Goal: Task Accomplishment & Management: Manage account settings

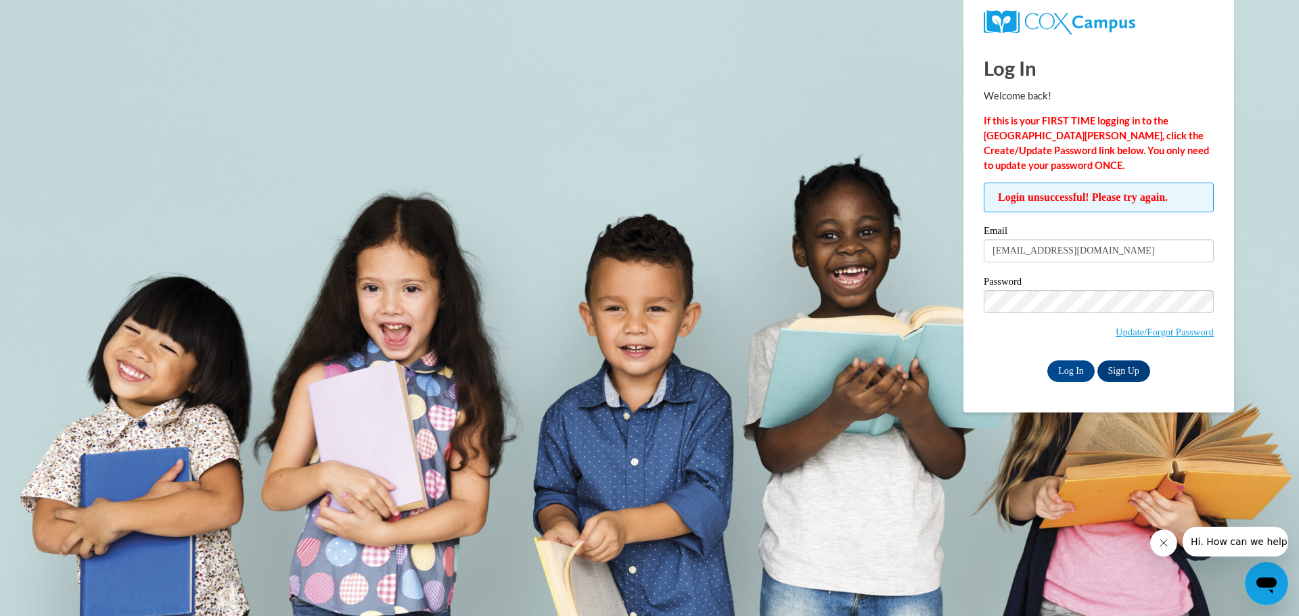
click at [1080, 198] on span "Login unsuccessful! Please try again." at bounding box center [1099, 198] width 230 height 30
drag, startPoint x: 994, startPoint y: 193, endPoint x: 1169, endPoint y: 204, distance: 175.6
click at [1169, 203] on span "Login unsuccessful! Please try again." at bounding box center [1099, 198] width 230 height 30
click at [1169, 205] on span "Login unsuccessful! Please try again." at bounding box center [1099, 198] width 230 height 30
click at [1144, 330] on link "Update/Forgot Password" at bounding box center [1165, 332] width 98 height 11
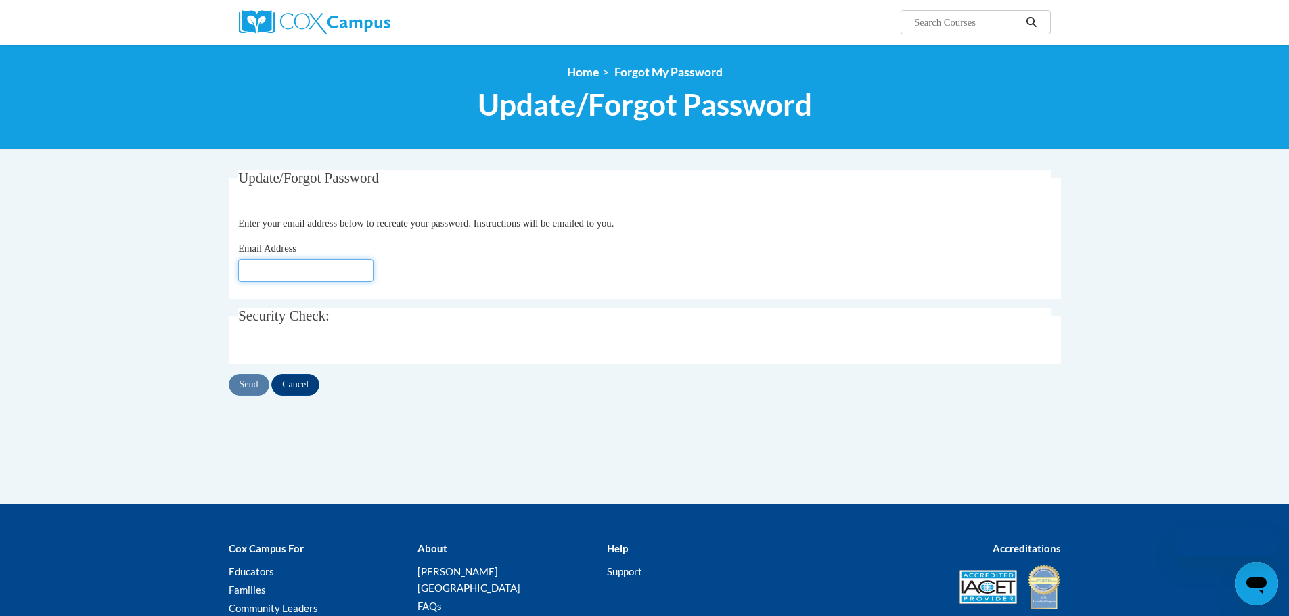
click at [321, 266] on input "Email Address" at bounding box center [305, 270] width 135 height 23
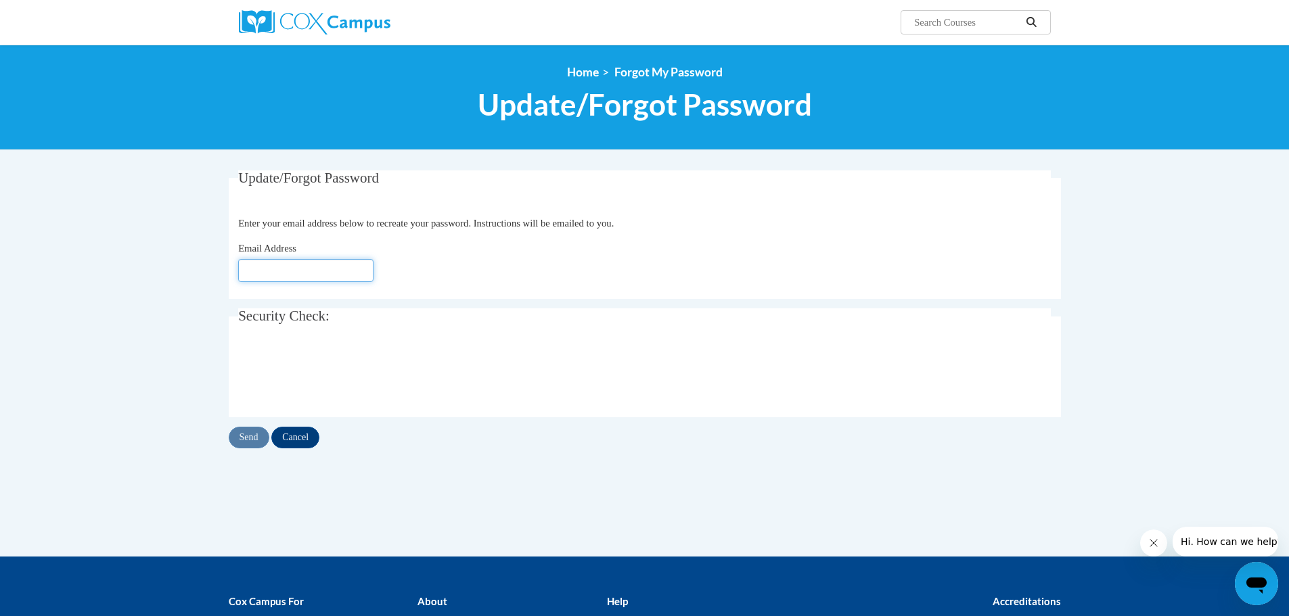
type input "thayes@wbsd-schools.org"
click at [252, 436] on input "Send" at bounding box center [249, 438] width 41 height 22
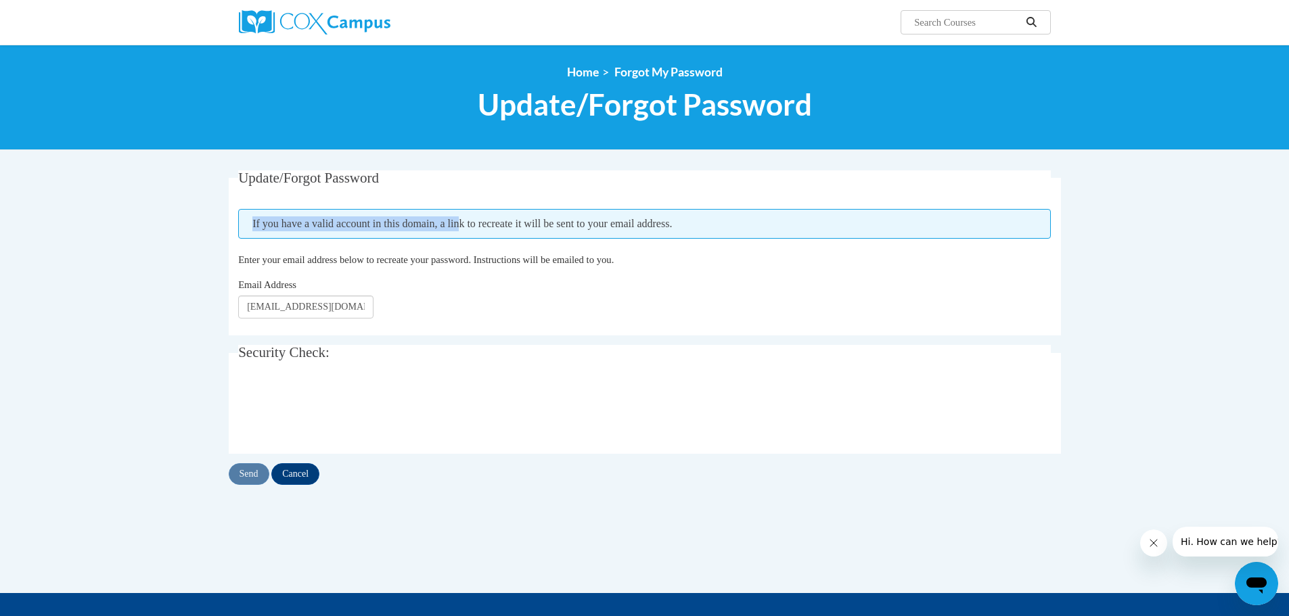
drag, startPoint x: 252, startPoint y: 223, endPoint x: 476, endPoint y: 233, distance: 224.9
click at [476, 233] on span "If you have a valid account in this domain, a link to recreate it will be sent …" at bounding box center [644, 224] width 812 height 30
click at [470, 235] on span "If you have a valid account in this domain, a link to recreate it will be sent …" at bounding box center [644, 224] width 812 height 30
drag, startPoint x: 455, startPoint y: 227, endPoint x: 736, endPoint y: 233, distance: 280.8
click at [736, 233] on span "If you have a valid account in this domain, a link to recreate it will be sent …" at bounding box center [644, 224] width 812 height 30
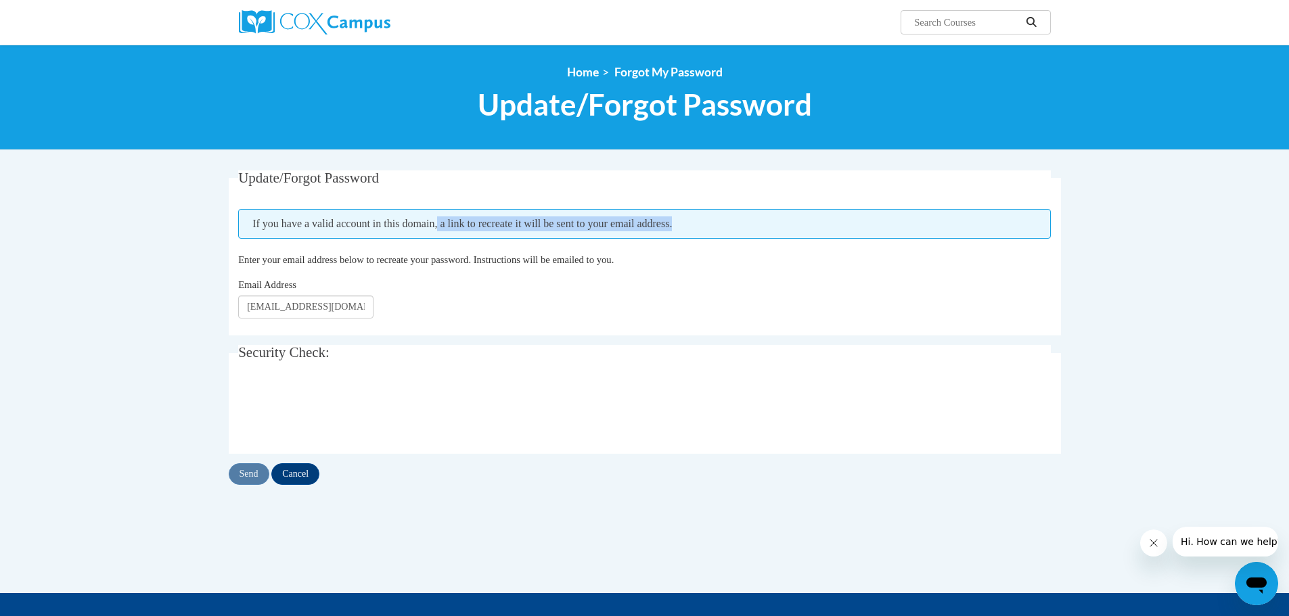
click at [752, 215] on span "If you have a valid account in this domain, a link to recreate it will be sent …" at bounding box center [644, 224] width 812 height 30
drag, startPoint x: 752, startPoint y: 225, endPoint x: 251, endPoint y: 221, distance: 501.3
click at [251, 221] on span "If you have a valid account in this domain, a link to recreate it will be sent …" at bounding box center [644, 224] width 812 height 30
click at [251, 237] on span "If you have a valid account in this domain, a link to recreate it will be sent …" at bounding box center [644, 224] width 812 height 30
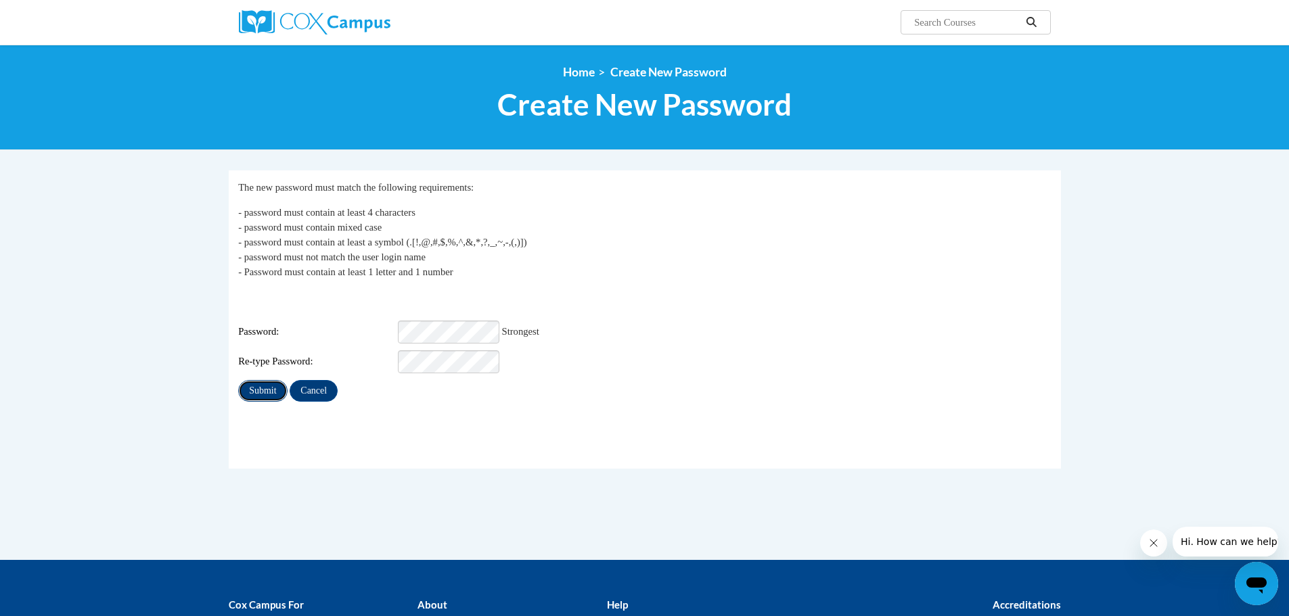
click at [276, 382] on input "Submit" at bounding box center [262, 391] width 49 height 22
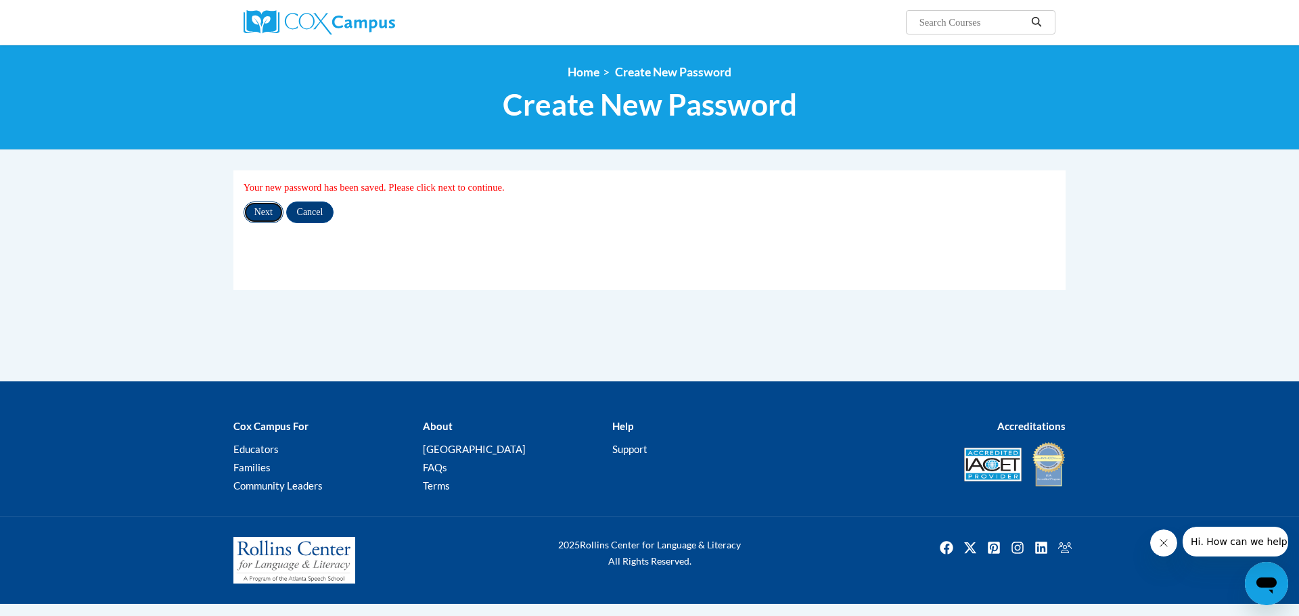
click at [275, 214] on input "Next" at bounding box center [264, 213] width 40 height 22
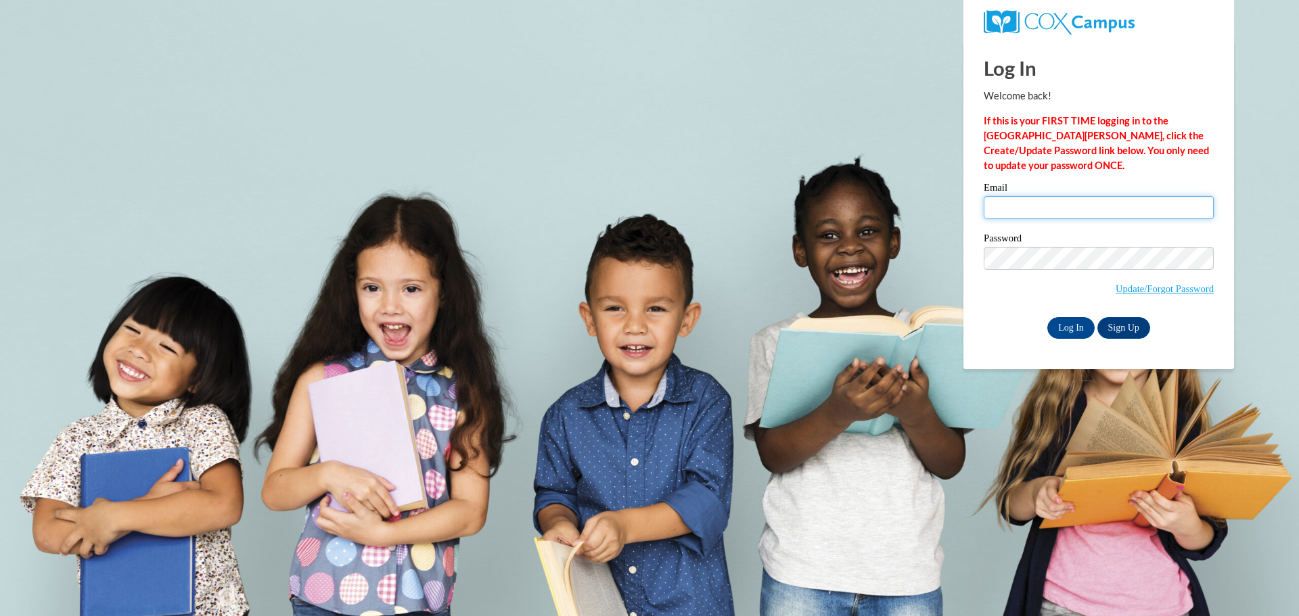
click at [1045, 208] on input "Email" at bounding box center [1099, 207] width 230 height 23
click at [991, 206] on input "Email" at bounding box center [1099, 207] width 230 height 23
type input "[EMAIL_ADDRESS][DOMAIN_NAME]"
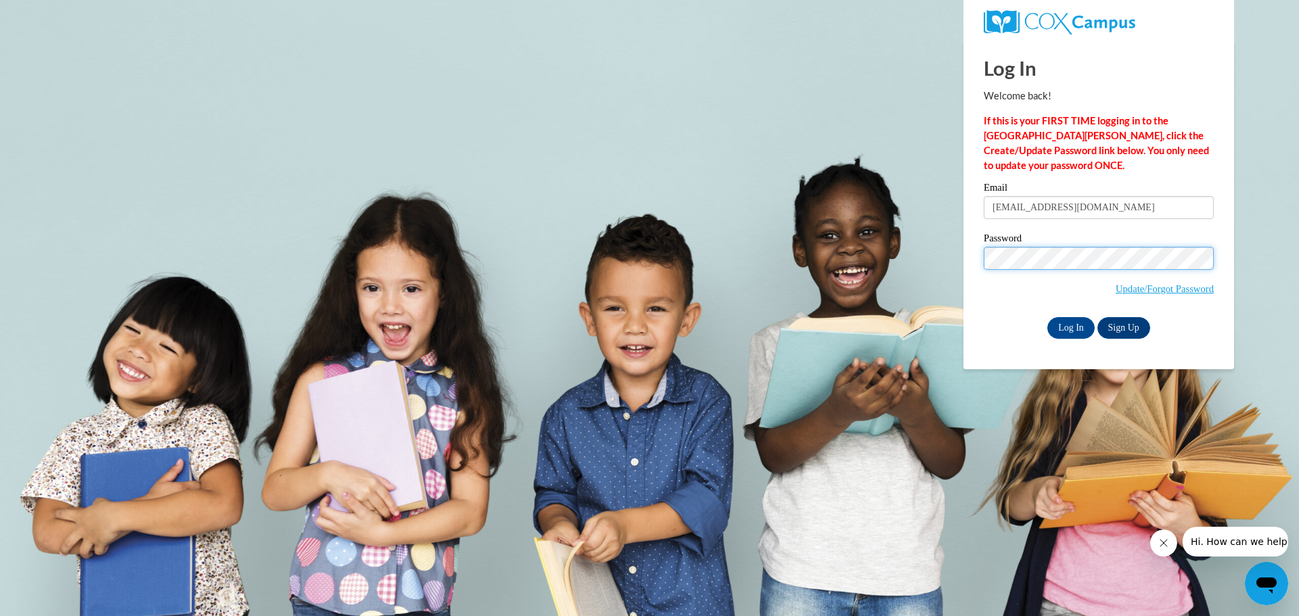
click at [1047, 317] on input "Log In" at bounding box center [1070, 328] width 47 height 22
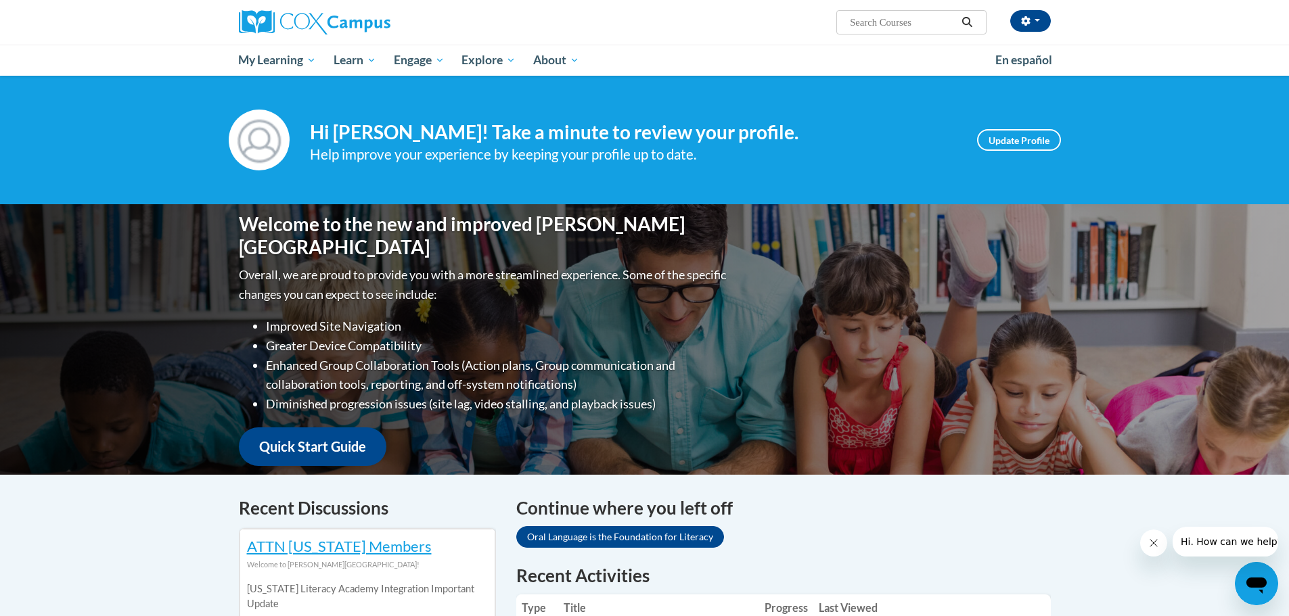
scroll to position [203, 0]
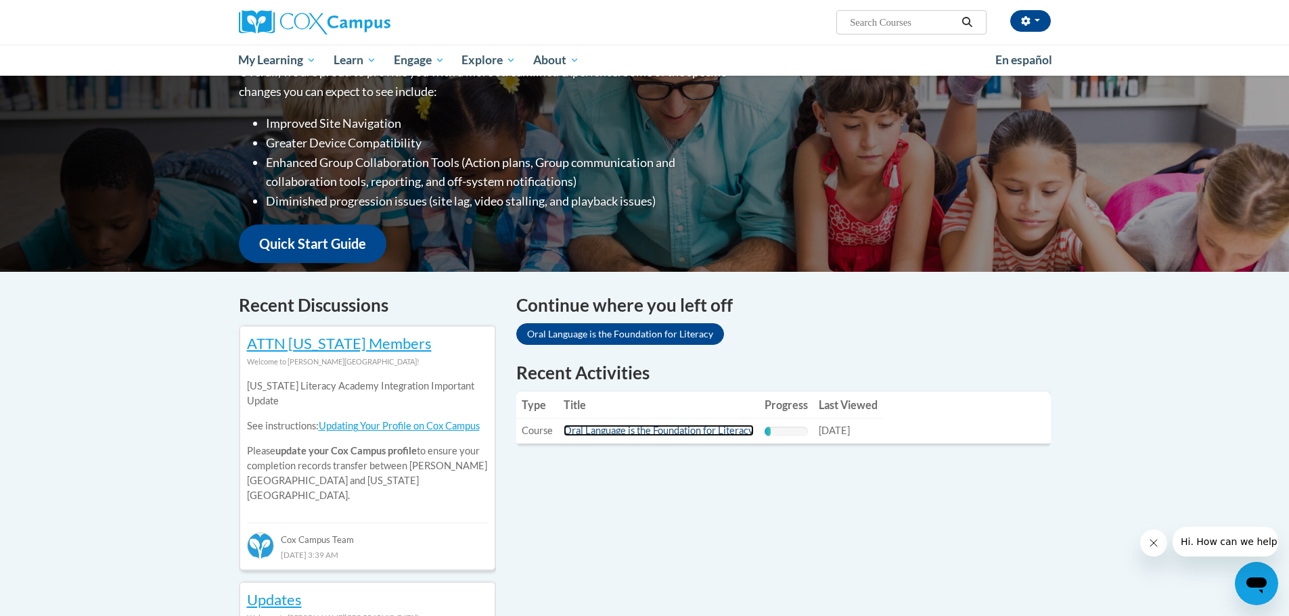
click at [660, 434] on link "Oral Language is the Foundation for Literacy" at bounding box center [659, 431] width 190 height 12
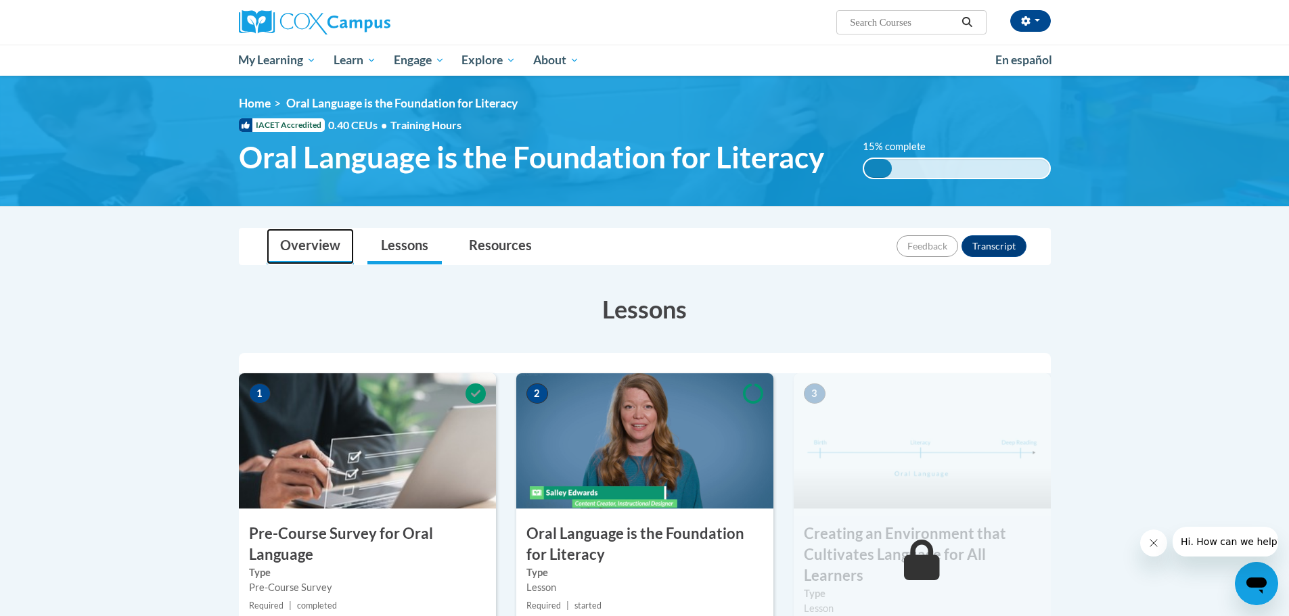
click at [331, 244] on link "Overview" at bounding box center [310, 247] width 87 height 36
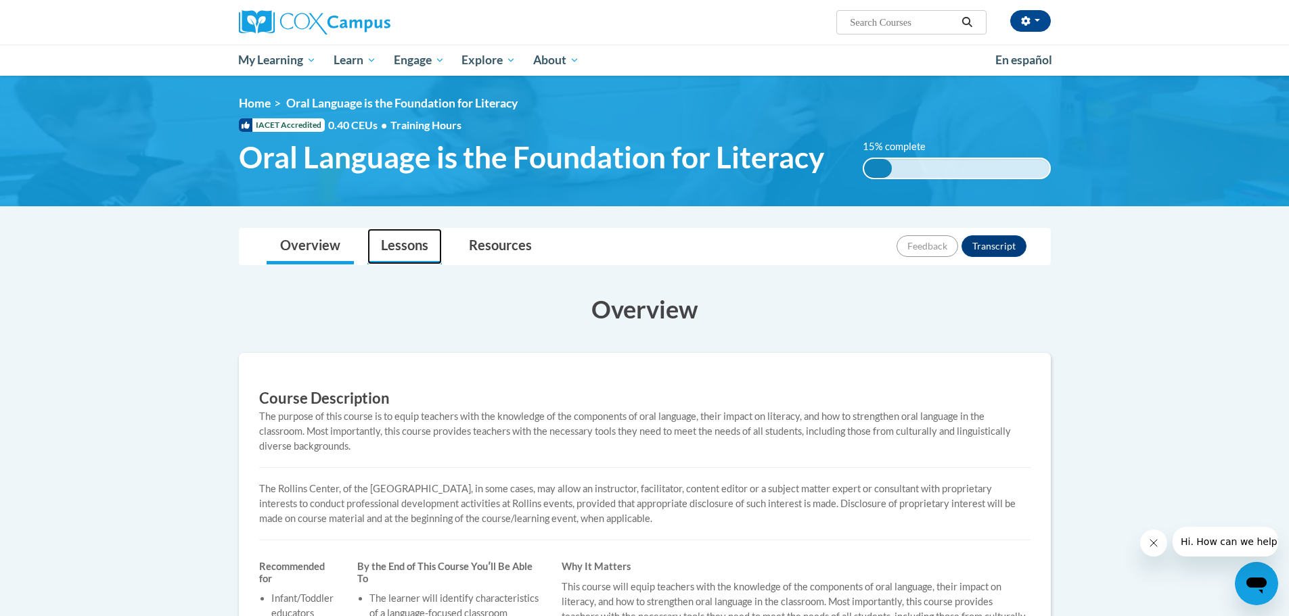
click at [417, 246] on link "Lessons" at bounding box center [404, 247] width 74 height 36
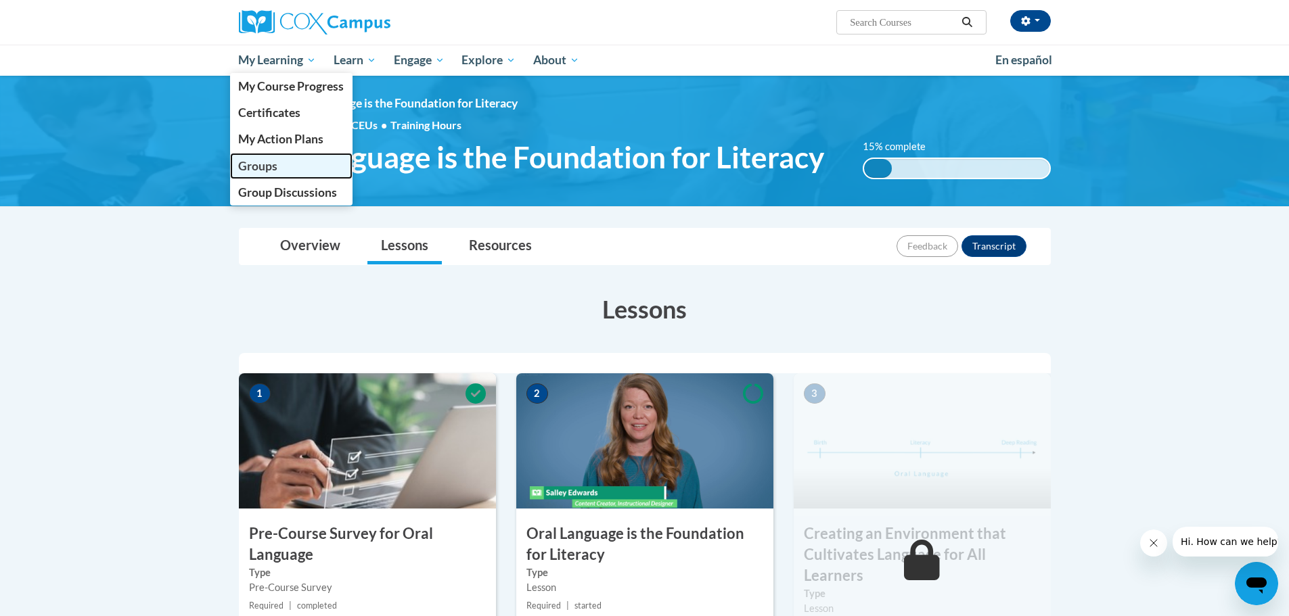
click at [294, 170] on link "Groups" at bounding box center [291, 166] width 123 height 26
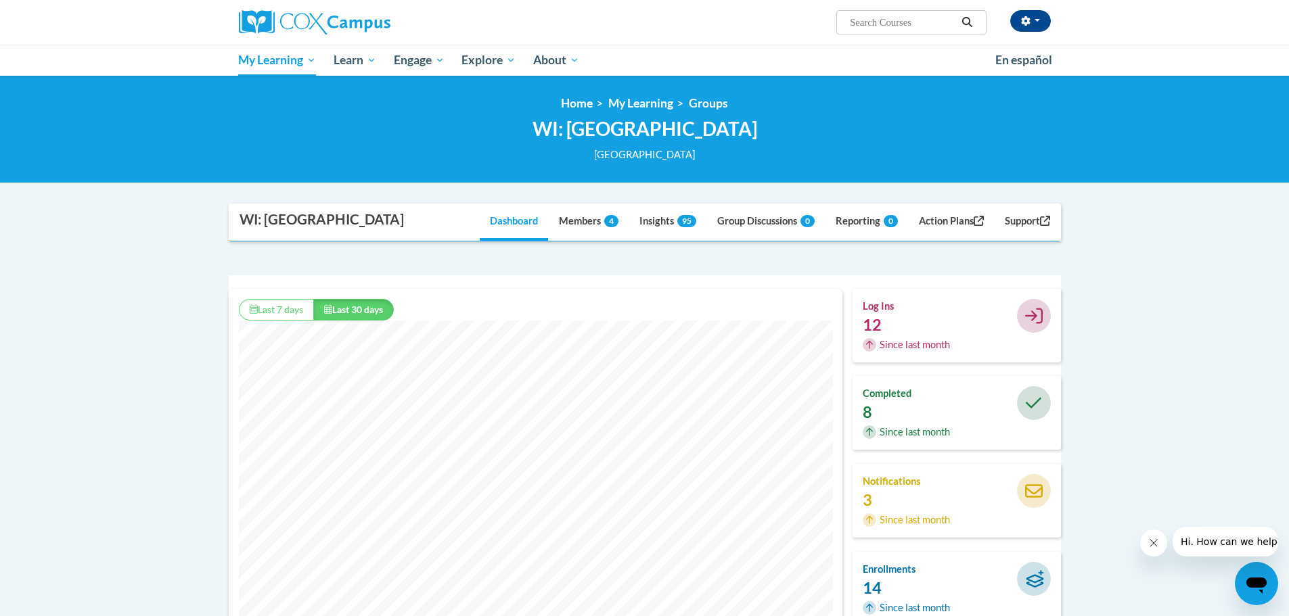
scroll to position [346, 614]
click at [566, 225] on link "Members 4" at bounding box center [589, 222] width 80 height 37
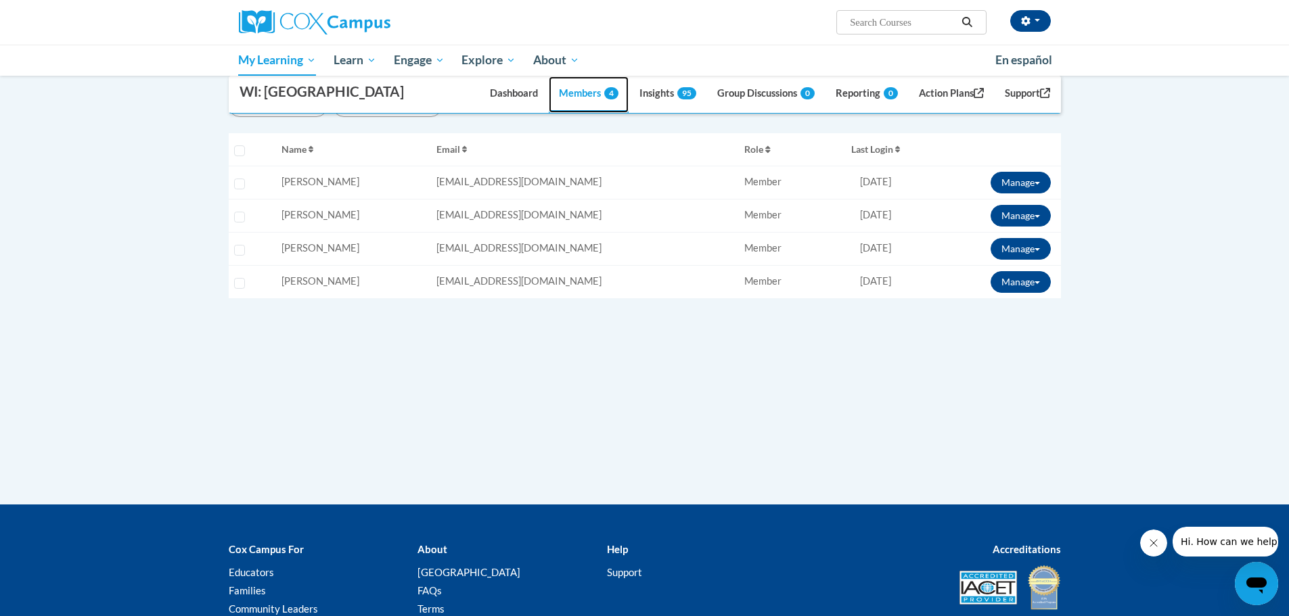
scroll to position [68, 0]
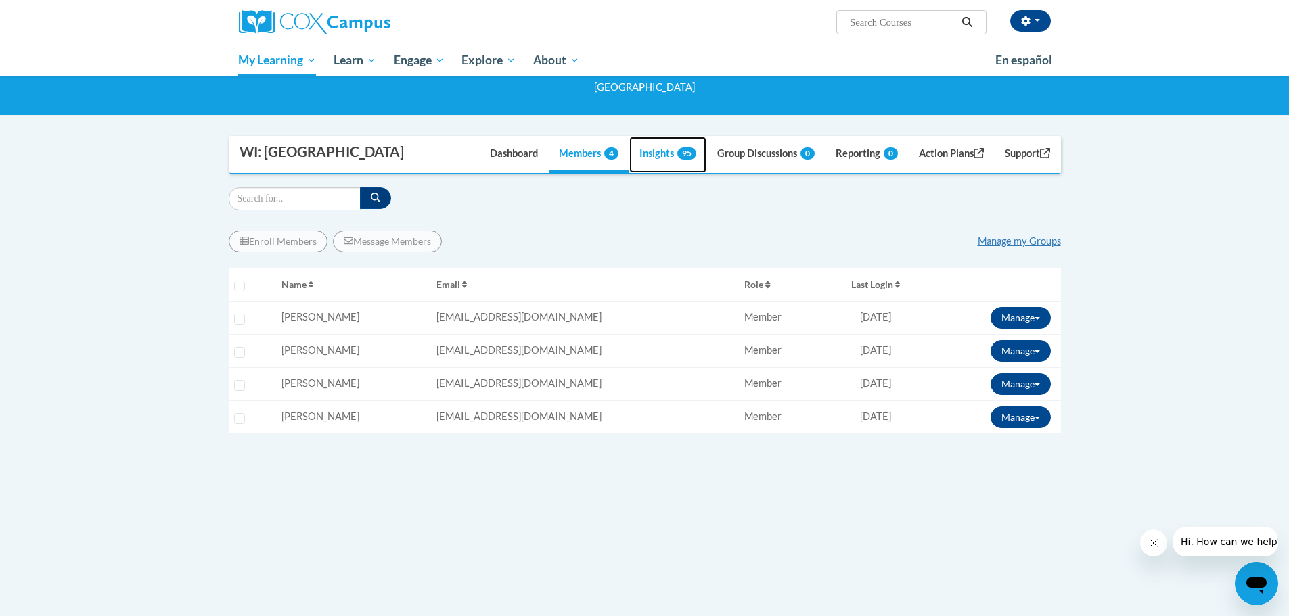
click at [648, 162] on link "Insights 95" at bounding box center [667, 155] width 77 height 37
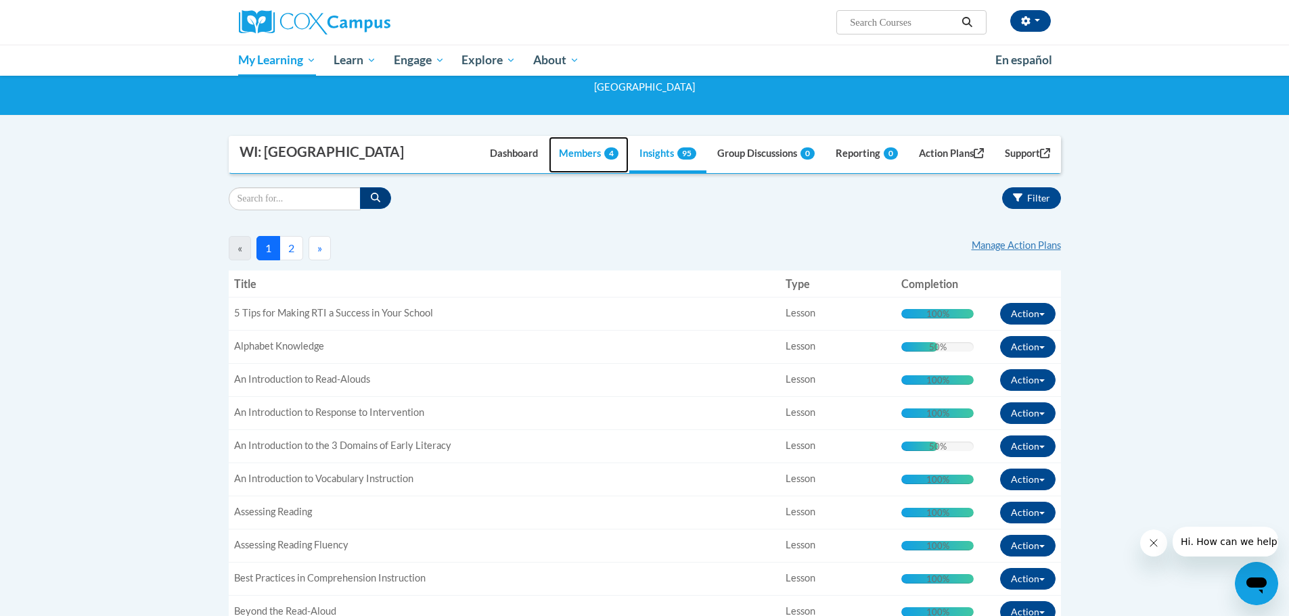
click at [560, 160] on link "Members 4" at bounding box center [589, 155] width 80 height 37
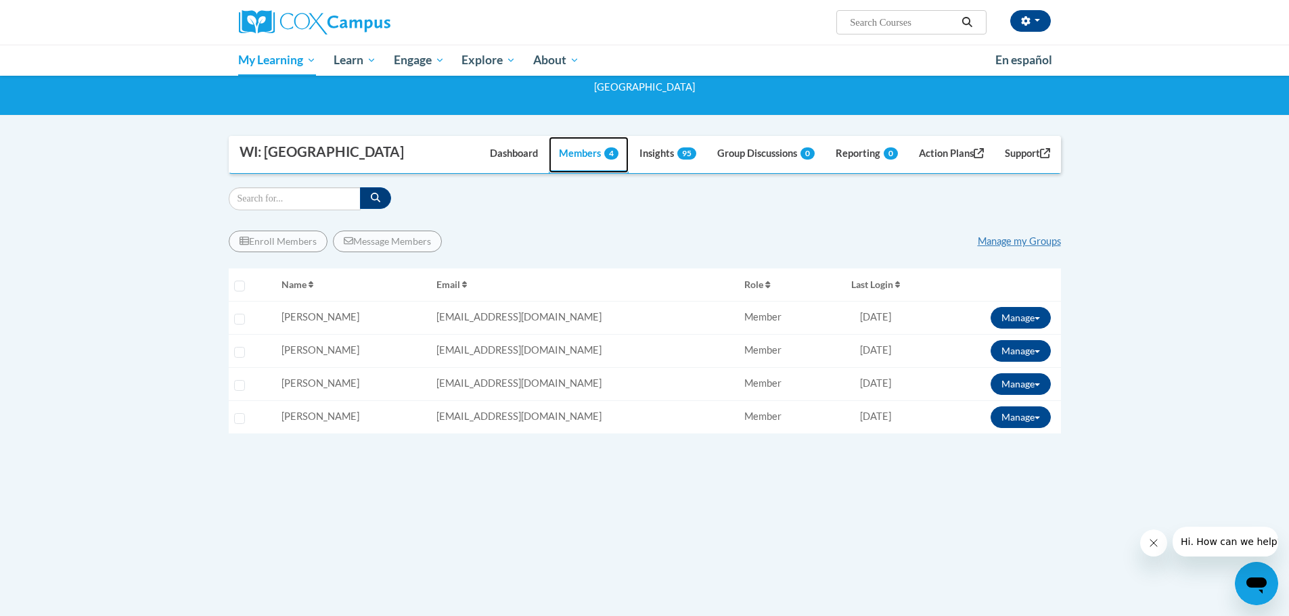
scroll to position [0, 0]
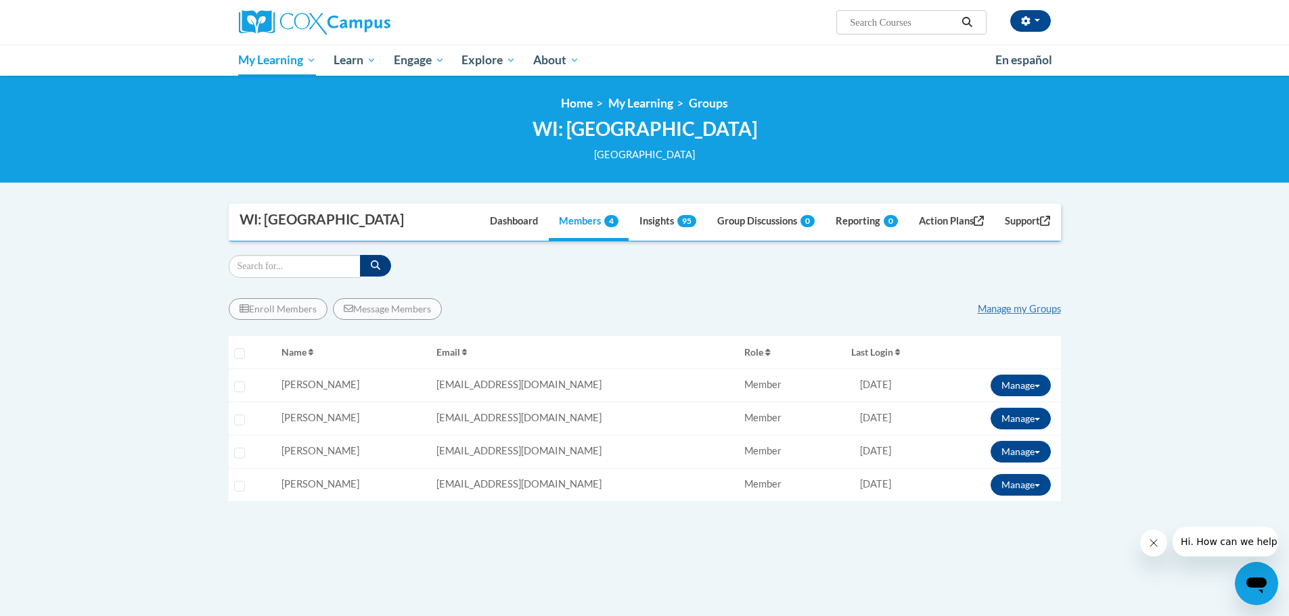
drag, startPoint x: 829, startPoint y: 481, endPoint x: 889, endPoint y: 484, distance: 59.6
click at [889, 484] on div "Last Login: [DATE]" at bounding box center [875, 485] width 94 height 14
click at [896, 486] on div "Last Login: [DATE]" at bounding box center [875, 485] width 94 height 14
drag, startPoint x: 896, startPoint y: 486, endPoint x: 827, endPoint y: 486, distance: 69.0
click at [828, 486] on div "Last Login: [DATE]" at bounding box center [875, 485] width 94 height 14
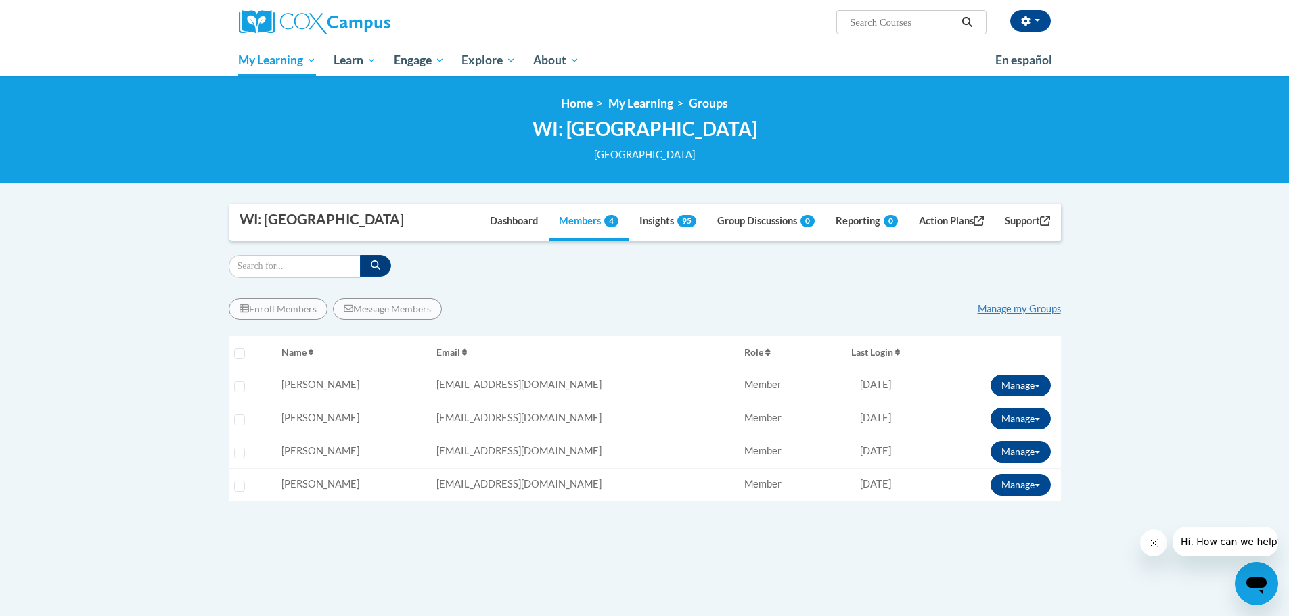
click at [828, 486] on div "Last Login: [DATE]" at bounding box center [875, 485] width 94 height 14
drag, startPoint x: 894, startPoint y: 449, endPoint x: 254, endPoint y: 382, distance: 644.1
click at [254, 382] on tbody "Select learner Name: [PERSON_NAME] Email: [EMAIL_ADDRESS][DOMAIN_NAME] Role: Me…" at bounding box center [645, 435] width 832 height 133
click at [375, 382] on div "Name: [PERSON_NAME]" at bounding box center [353, 385] width 144 height 14
drag, startPoint x: 917, startPoint y: 452, endPoint x: 239, endPoint y: 375, distance: 682.2
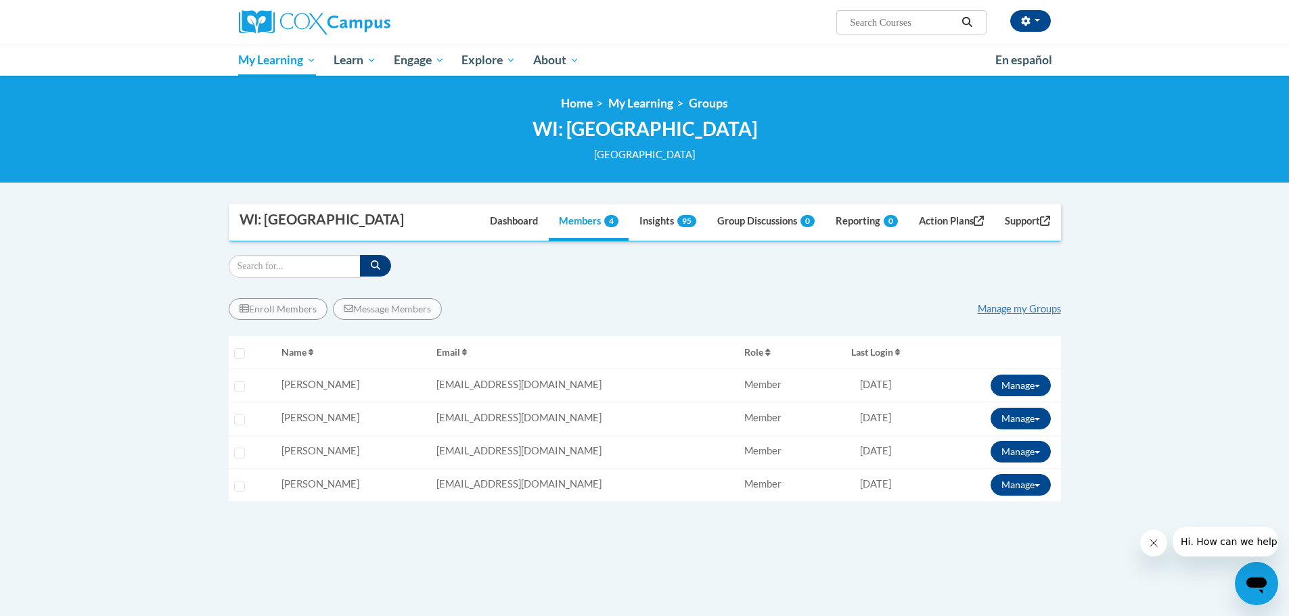
click at [239, 375] on tbody "Select learner Name: [PERSON_NAME] Email: [EMAIL_ADDRESS][DOMAIN_NAME] Role: Me…" at bounding box center [645, 435] width 832 height 133
click at [429, 443] on td "Name: [PERSON_NAME]" at bounding box center [353, 451] width 155 height 33
click at [656, 226] on link "Insights 95" at bounding box center [667, 222] width 77 height 37
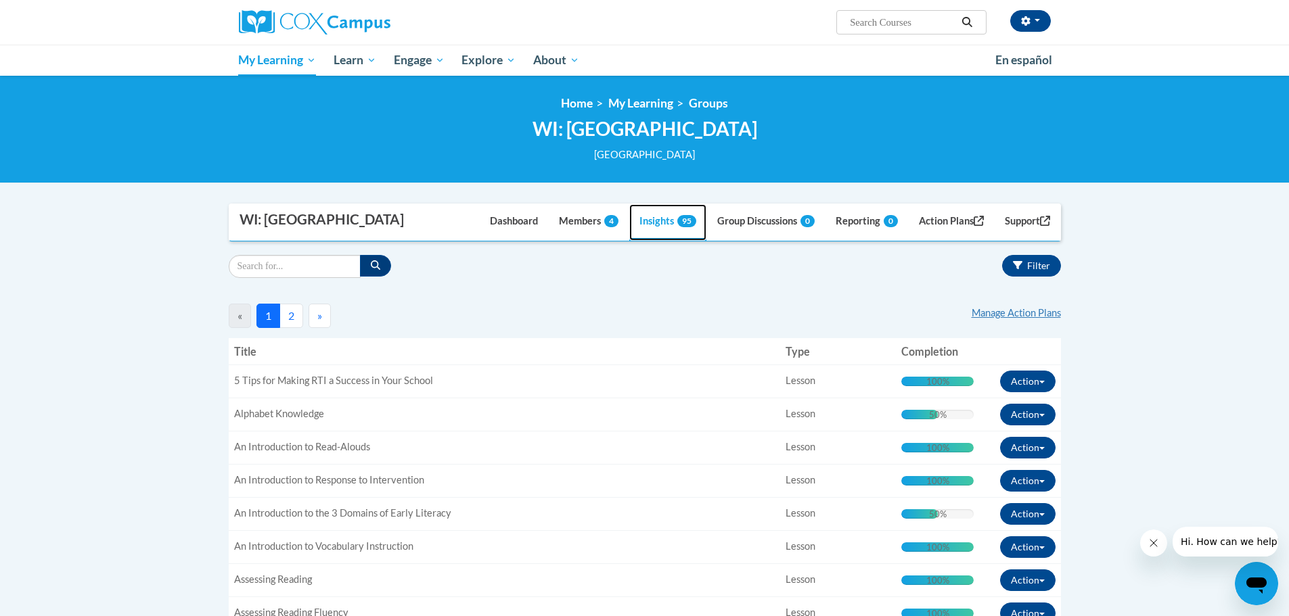
scroll to position [68, 0]
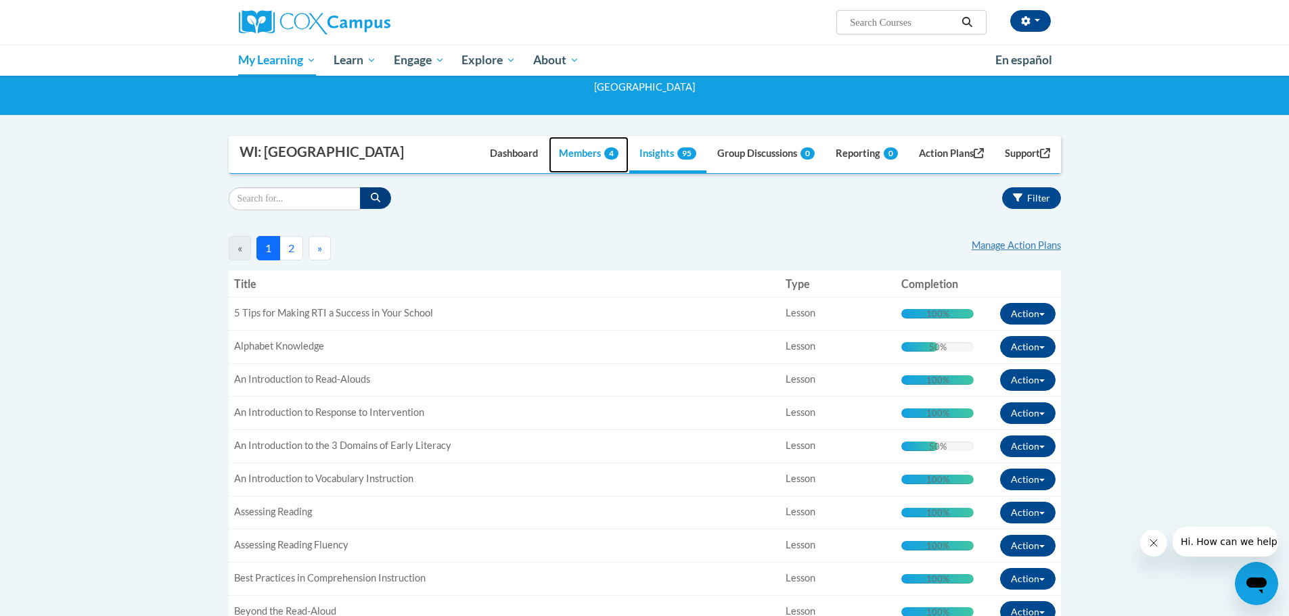
click at [579, 147] on link "Members 4" at bounding box center [589, 155] width 80 height 37
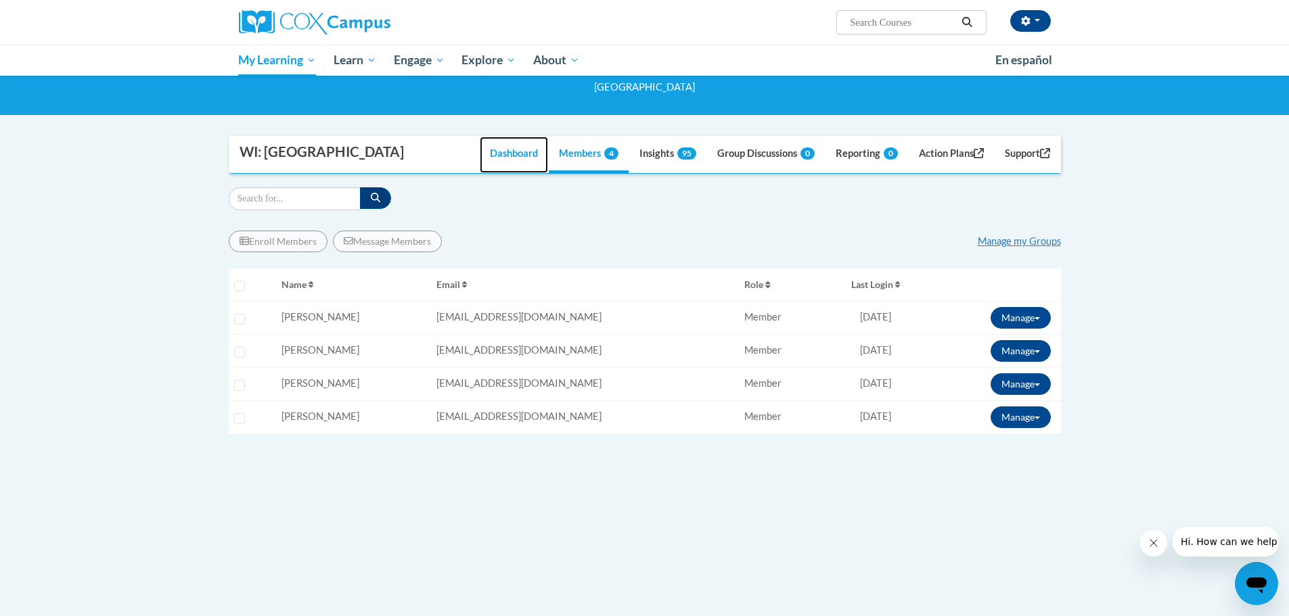
click at [484, 153] on link "Dashboard" at bounding box center [514, 155] width 68 height 37
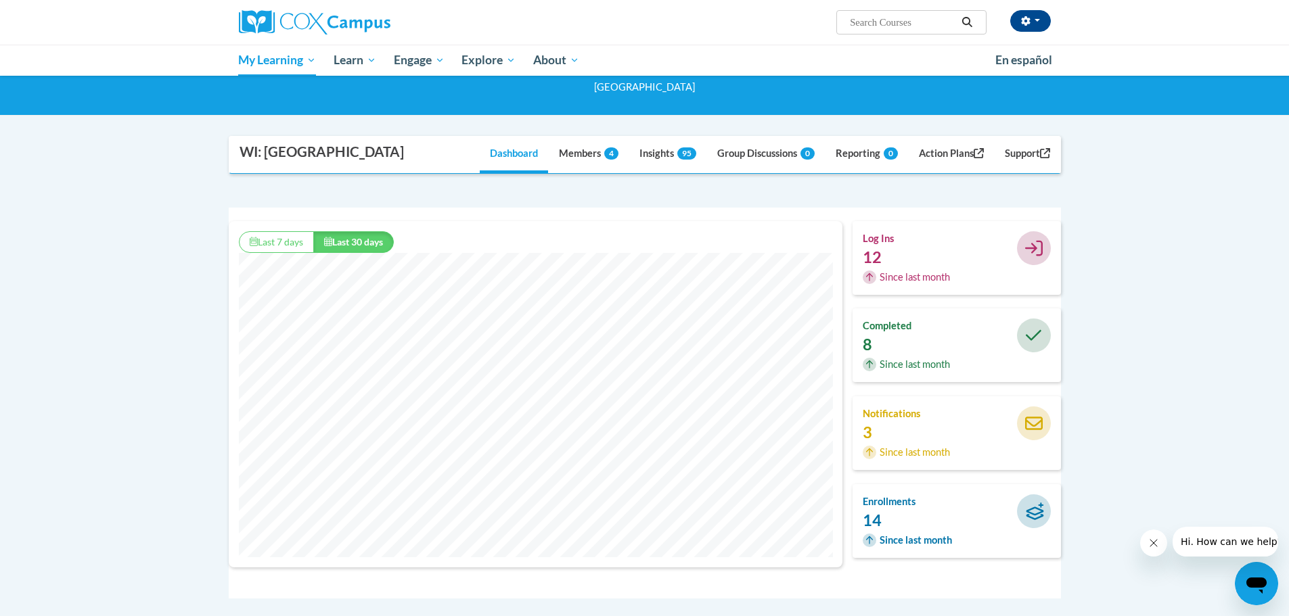
click at [908, 509] on div "enrollments 14 Since last month" at bounding box center [912, 521] width 121 height 53
click at [921, 507] on h4 "enrollments" at bounding box center [913, 502] width 101 height 15
click at [643, 151] on link "Insights 95" at bounding box center [667, 155] width 77 height 37
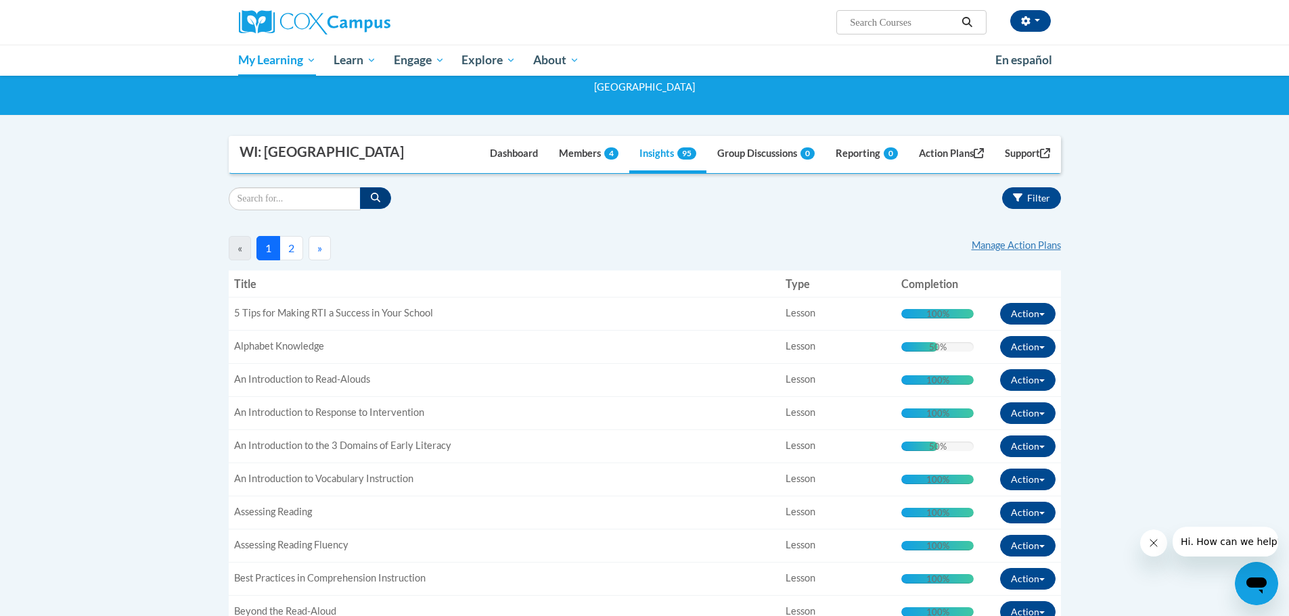
click at [292, 236] on button "2" at bounding box center [291, 248] width 24 height 24
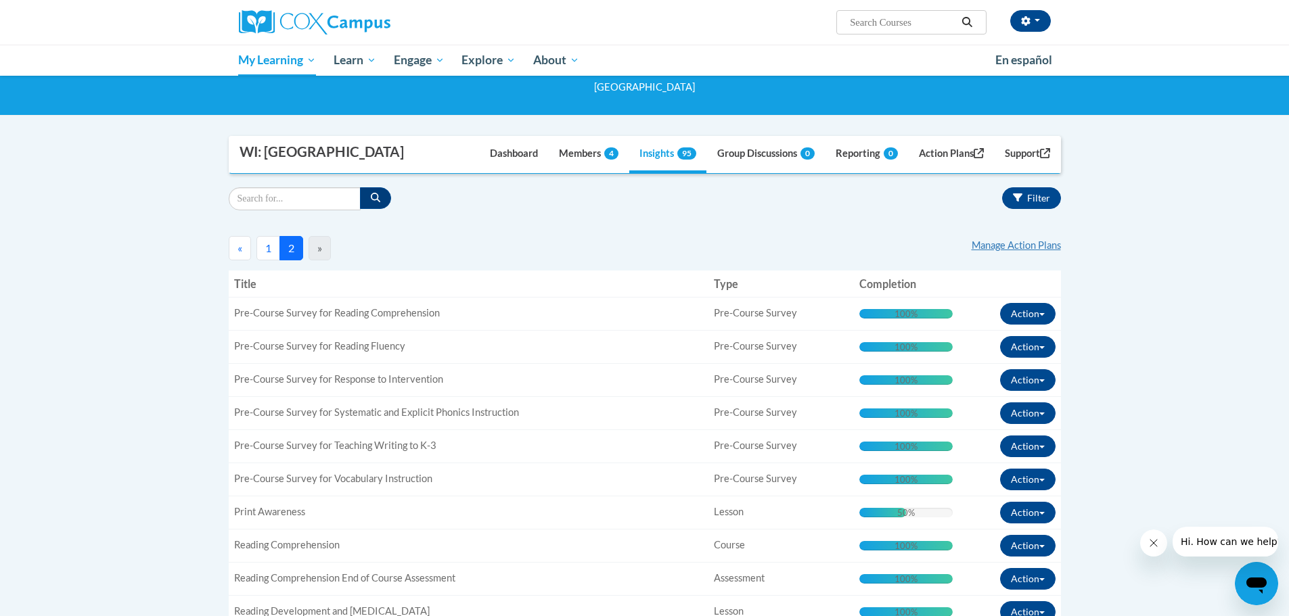
click at [271, 252] on button "1" at bounding box center [268, 248] width 24 height 24
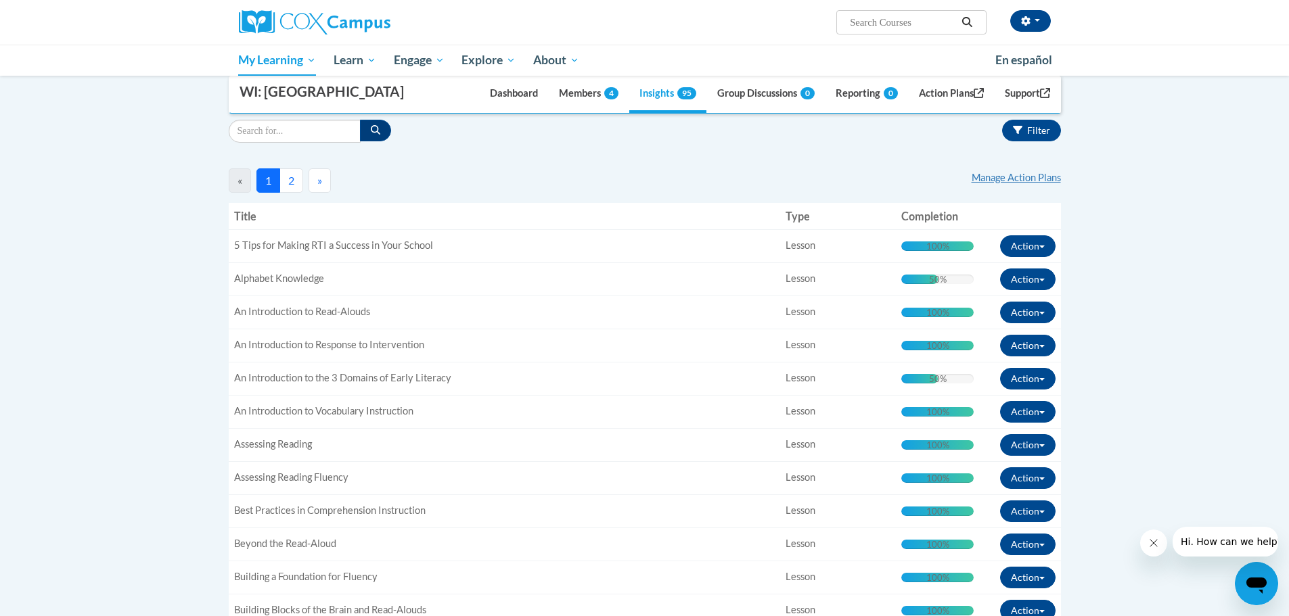
scroll to position [0, 0]
